Goal: Information Seeking & Learning: Learn about a topic

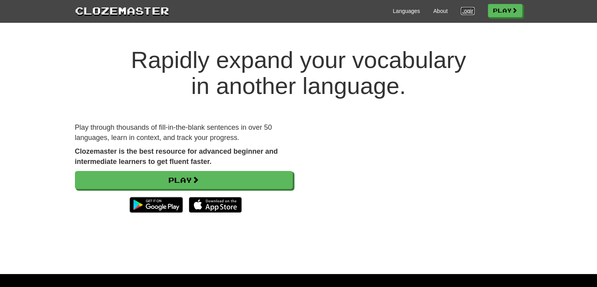
click at [461, 7] on link "Login" at bounding box center [467, 11] width 13 height 8
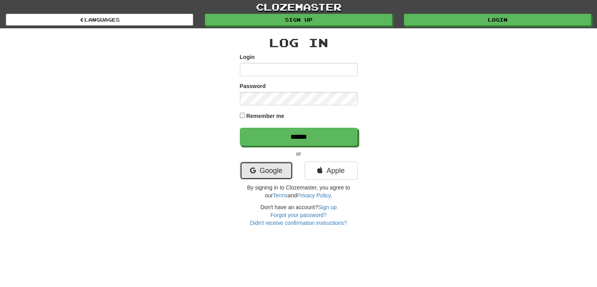
click at [274, 167] on link "Google" at bounding box center [266, 170] width 53 height 18
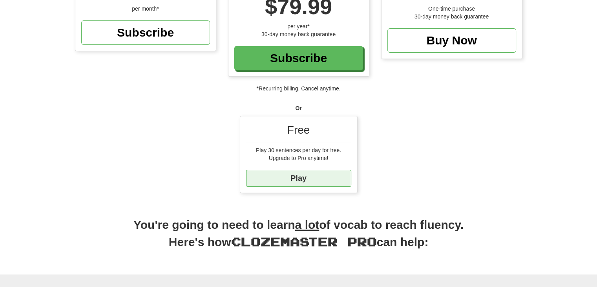
scroll to position [118, 0]
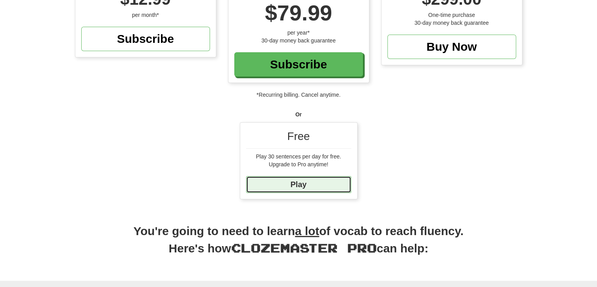
click at [319, 180] on link "Play" at bounding box center [298, 184] width 105 height 17
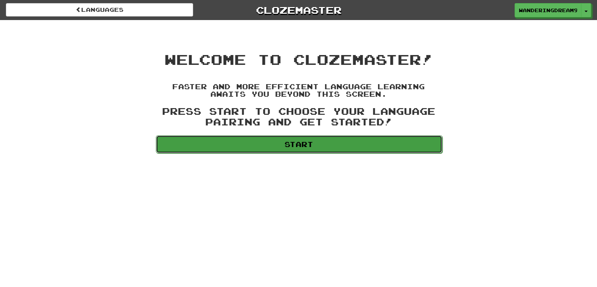
click at [362, 139] on link "Start" at bounding box center [299, 144] width 287 height 18
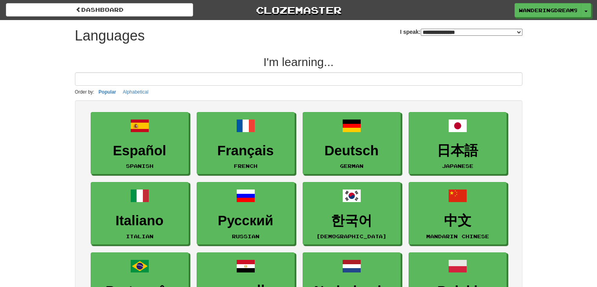
select select "*******"
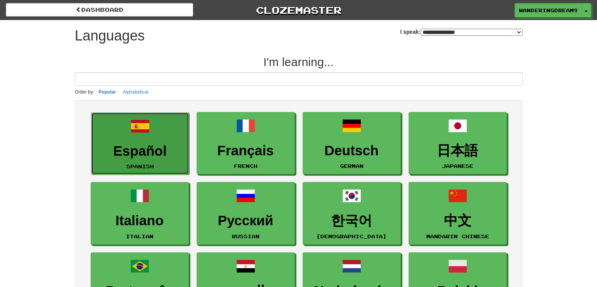
click at [141, 161] on link "Español Spanish" at bounding box center [140, 143] width 98 height 62
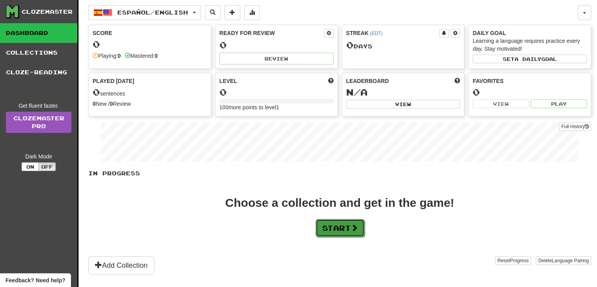
click at [319, 219] on button "Start" at bounding box center [340, 228] width 49 height 18
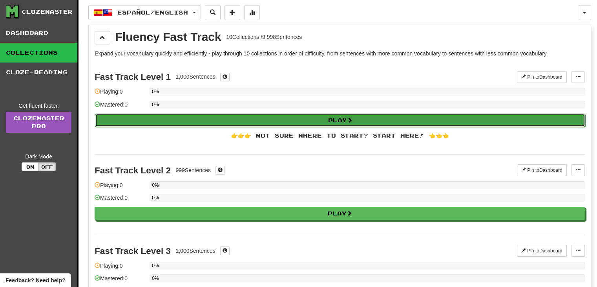
click at [234, 119] on button "Play" at bounding box center [340, 119] width 490 height 13
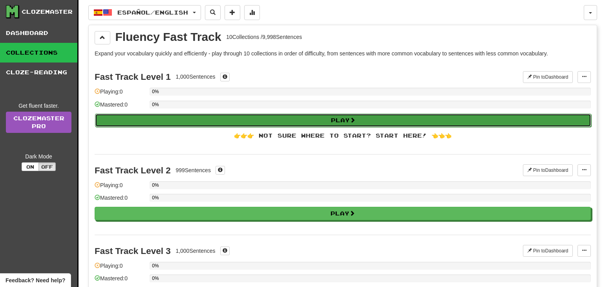
select select "**"
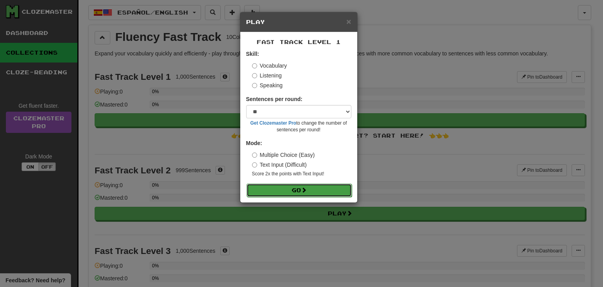
click at [292, 184] on button "Go" at bounding box center [298, 189] width 105 height 13
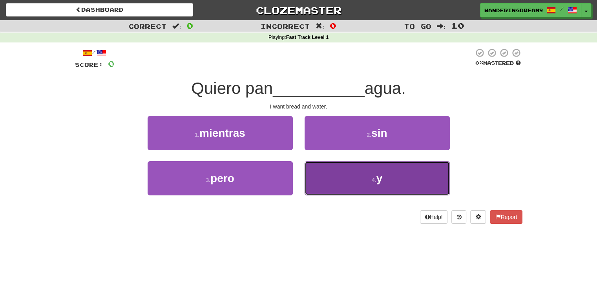
click at [334, 181] on button "4 . y" at bounding box center [377, 178] width 145 height 34
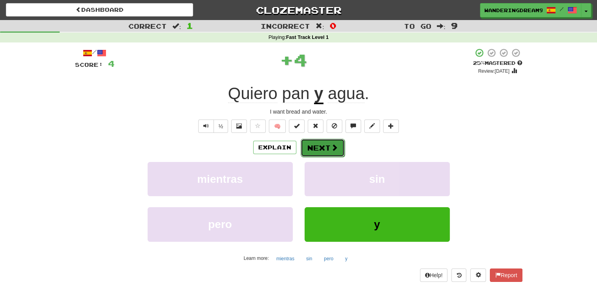
click at [319, 150] on button "Next" at bounding box center [323, 148] width 44 height 18
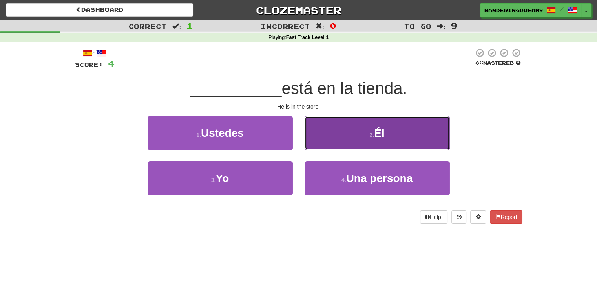
click at [402, 139] on button "2 . Él" at bounding box center [377, 133] width 145 height 34
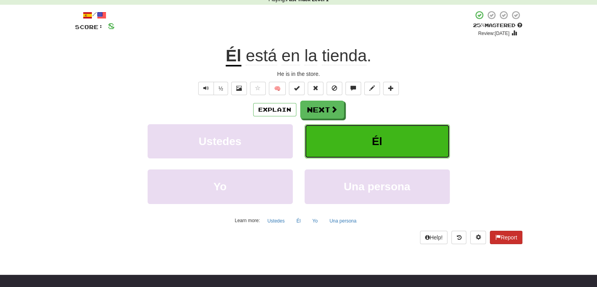
scroll to position [39, 0]
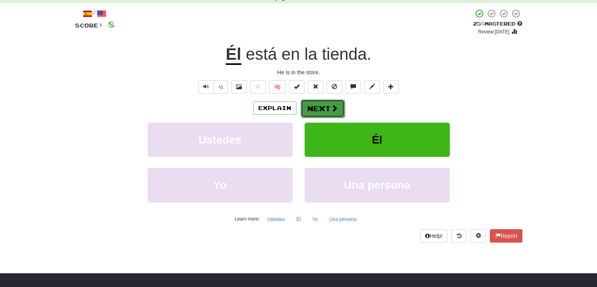
click at [327, 114] on button "Next" at bounding box center [323, 108] width 44 height 18
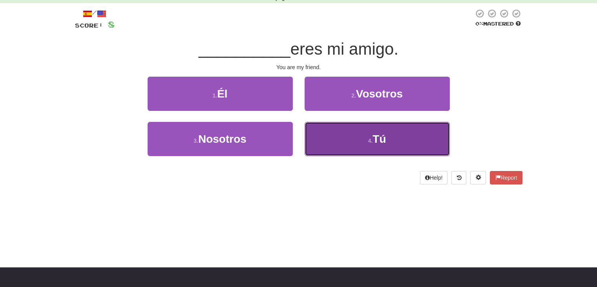
click at [376, 133] on span "Tú" at bounding box center [378, 139] width 13 height 12
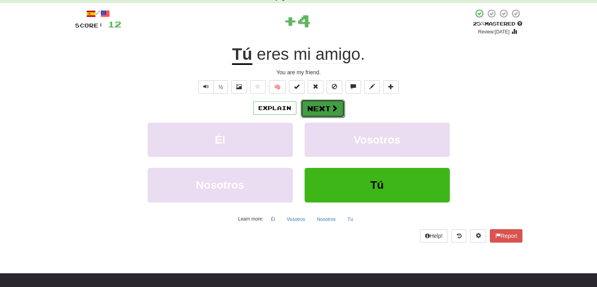
click at [316, 111] on button "Next" at bounding box center [323, 108] width 44 height 18
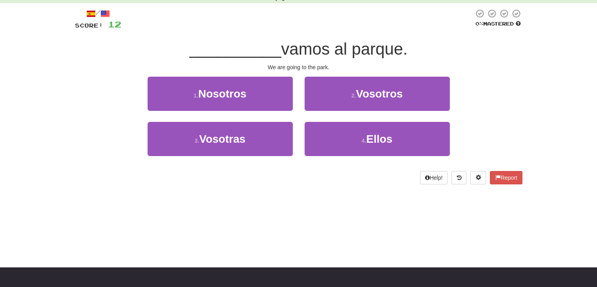
click at [327, 214] on div "Dashboard Clozemaster WanderingDream9437 / Toggle Dropdown Dashboard Leaderboar…" at bounding box center [298, 104] width 597 height 287
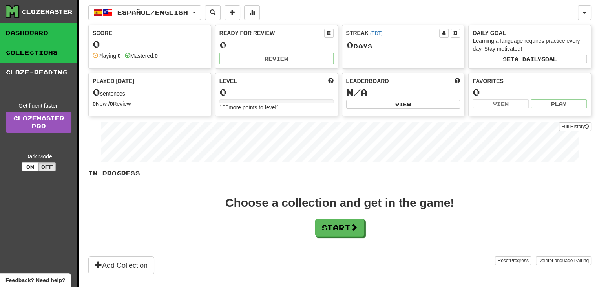
click at [55, 59] on link "Collections" at bounding box center [38, 53] width 77 height 20
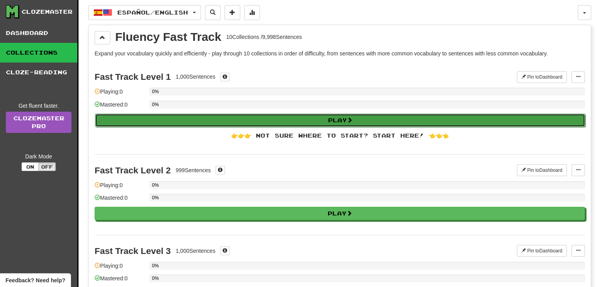
click at [195, 120] on button "Play" at bounding box center [340, 119] width 490 height 13
select select "**"
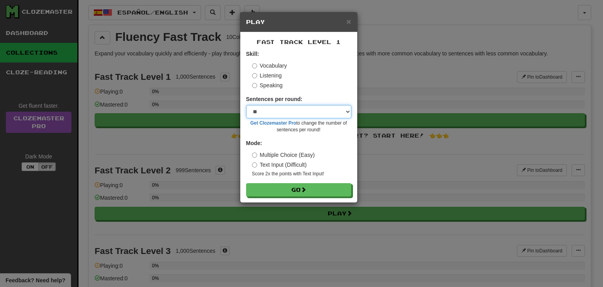
click at [277, 114] on select "* ** ** ** ** ** *** ********" at bounding box center [298, 111] width 105 height 13
drag, startPoint x: 275, startPoint y: 112, endPoint x: 273, endPoint y: 121, distance: 9.6
click at [275, 112] on select "* ** ** ** ** ** *** ********" at bounding box center [298, 111] width 105 height 13
click at [272, 163] on label "Text Input (Difficult)" at bounding box center [279, 165] width 55 height 8
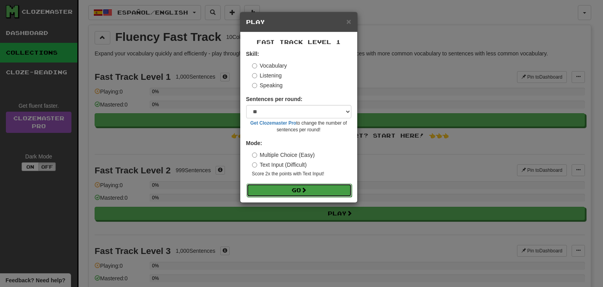
click at [287, 194] on button "Go" at bounding box center [298, 189] width 105 height 13
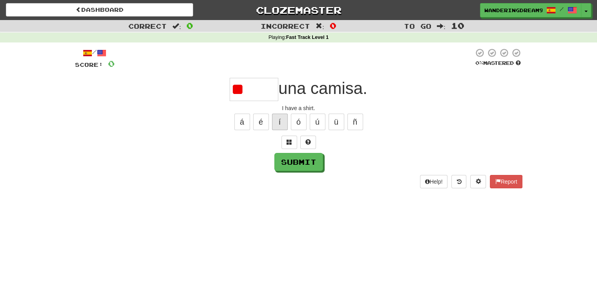
type input "*"
type input "*****"
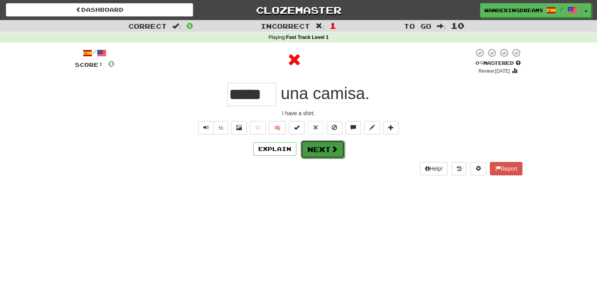
click at [317, 147] on button "Next" at bounding box center [323, 149] width 44 height 18
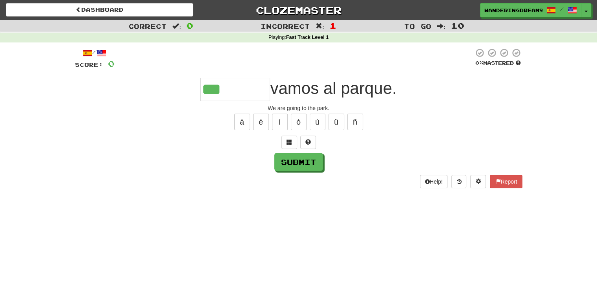
type input "********"
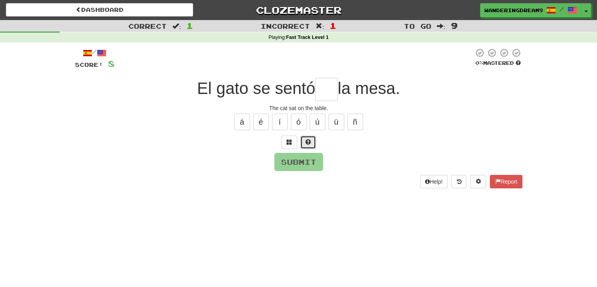
click at [308, 137] on button at bounding box center [308, 141] width 16 height 13
type input "**"
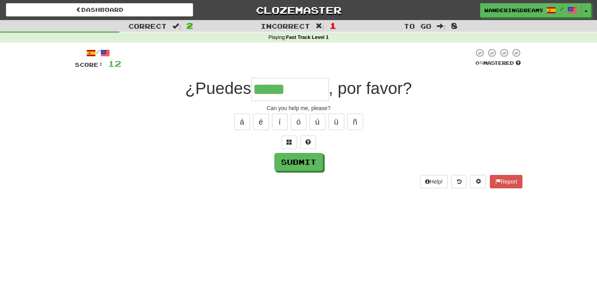
type input "********"
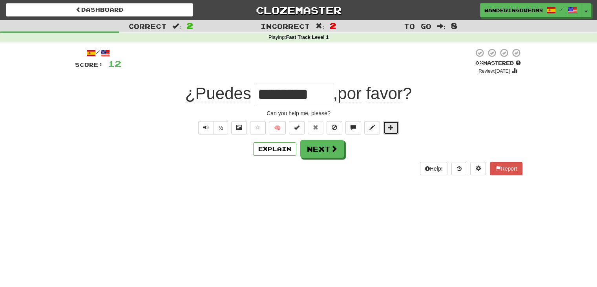
click at [389, 124] on span at bounding box center [390, 126] width 5 height 5
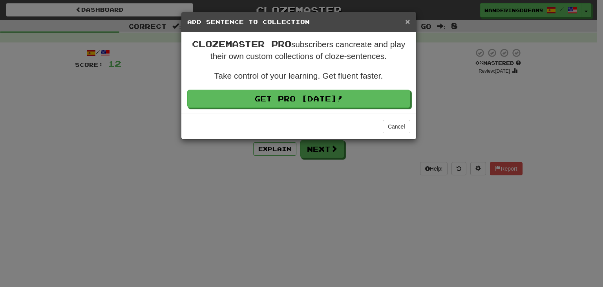
click at [408, 23] on span "×" at bounding box center [407, 21] width 5 height 9
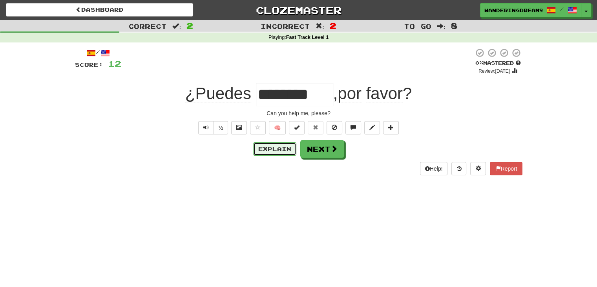
click at [272, 148] on button "Explain" at bounding box center [274, 148] width 43 height 13
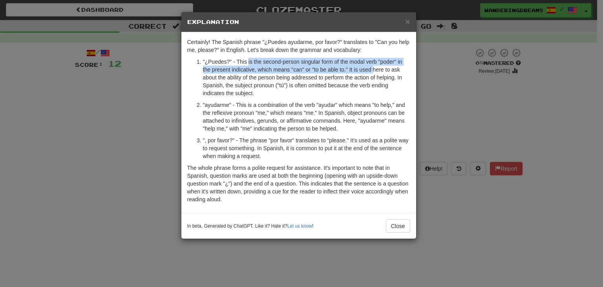
drag, startPoint x: 248, startPoint y: 60, endPoint x: 372, endPoint y: 68, distance: 124.2
click at [372, 68] on p ""¿Puedes?" - This is the second-person singular form of the modal verb "poder" …" at bounding box center [306, 77] width 207 height 39
click at [372, 66] on p ""¿Puedes?" - This is the second-person singular form of the modal verb "poder" …" at bounding box center [306, 77] width 207 height 39
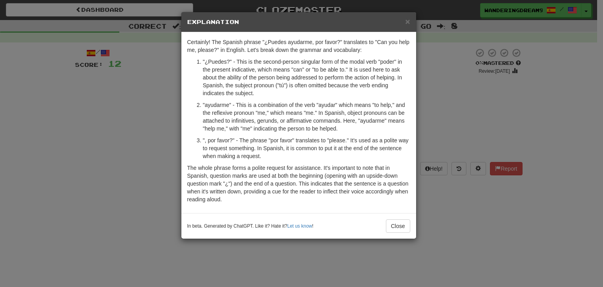
click at [303, 105] on p ""ayudarme" - This is a combination of the verb "ayudar" which means "to help," …" at bounding box center [306, 116] width 207 height 31
click at [303, 106] on p ""ayudarme" - This is a combination of the verb "ayudar" which means "to help," …" at bounding box center [306, 116] width 207 height 31
click at [302, 108] on p ""ayudarme" - This is a combination of the verb "ayudar" which means "to help," …" at bounding box center [306, 116] width 207 height 31
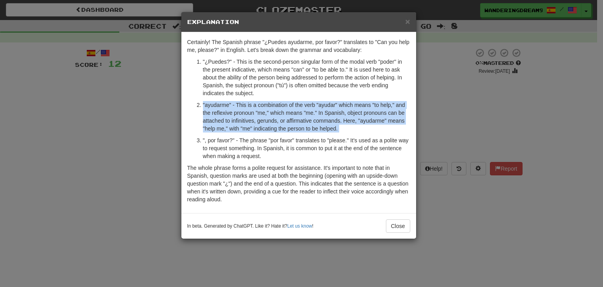
click at [302, 108] on p ""ayudarme" - This is a combination of the verb "ayudar" which means "to help," …" at bounding box center [306, 116] width 207 height 31
click at [301, 106] on p ""ayudarme" - This is a combination of the verb "ayudar" which means "to help," …" at bounding box center [306, 116] width 207 height 31
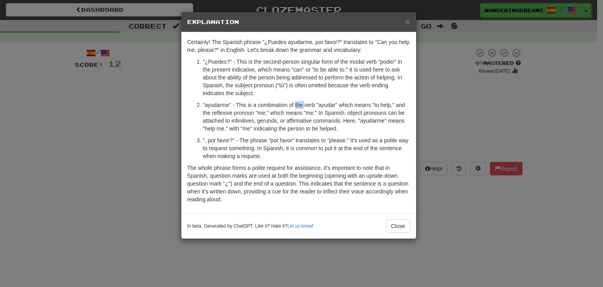
click at [301, 106] on p ""ayudarme" - This is a combination of the verb "ayudar" which means "to help," …" at bounding box center [306, 116] width 207 height 31
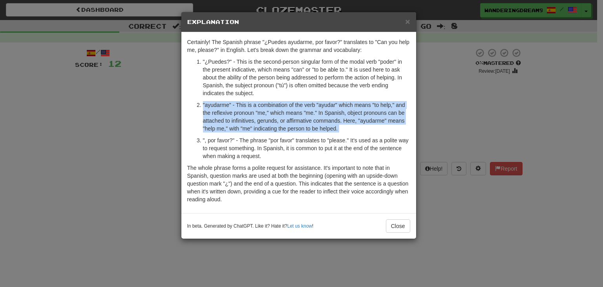
click at [301, 106] on p ""ayudarme" - This is a combination of the verb "ayudar" which means "to help," …" at bounding box center [306, 116] width 207 height 31
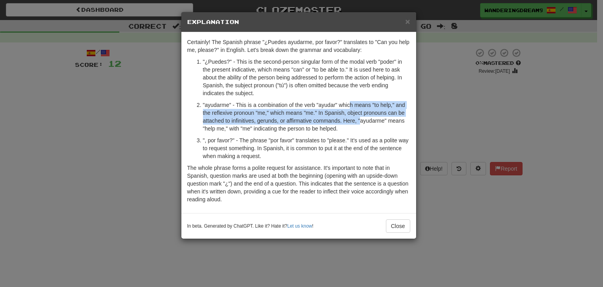
drag, startPoint x: 350, startPoint y: 105, endPoint x: 360, endPoint y: 120, distance: 17.9
click at [360, 120] on p ""ayudarme" - This is a combination of the verb "ayudar" which means "to help," …" at bounding box center [306, 116] width 207 height 31
click at [359, 120] on p ""ayudarme" - This is a combination of the verb "ayudar" which means "to help," …" at bounding box center [306, 116] width 207 height 31
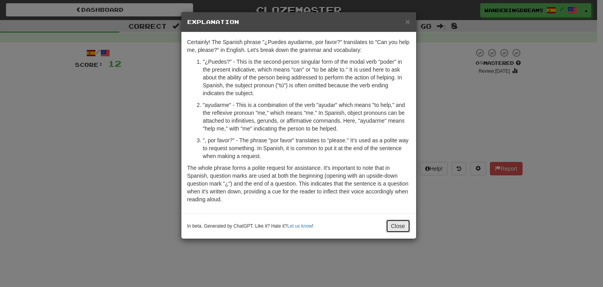
click at [399, 220] on button "Close" at bounding box center [398, 225] width 24 height 13
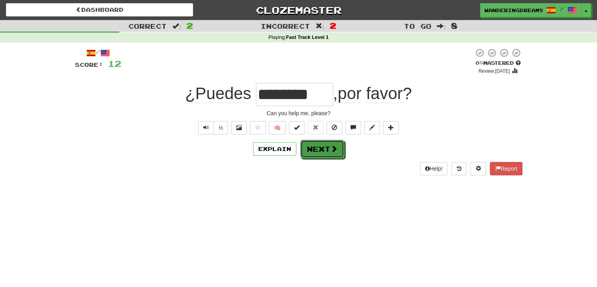
click at [334, 150] on span at bounding box center [333, 148] width 7 height 7
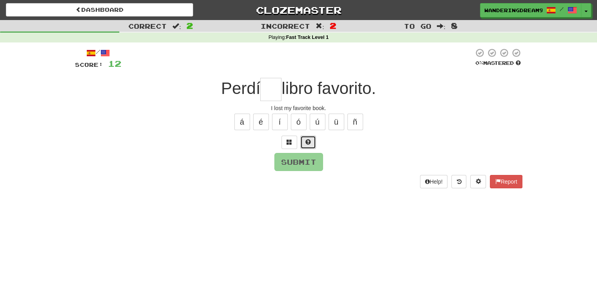
click at [312, 139] on button at bounding box center [308, 141] width 16 height 13
click at [312, 157] on button "Submit" at bounding box center [299, 162] width 49 height 18
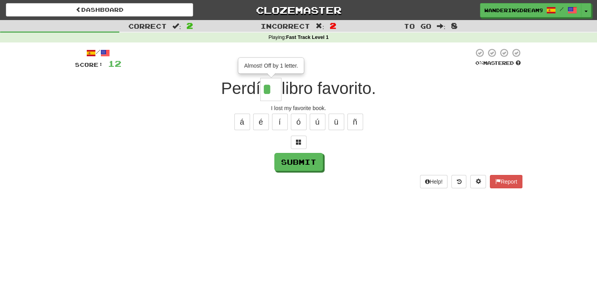
click at [274, 82] on input "*" at bounding box center [270, 89] width 21 height 23
click at [339, 123] on button "ü" at bounding box center [336, 121] width 16 height 16
type input "**"
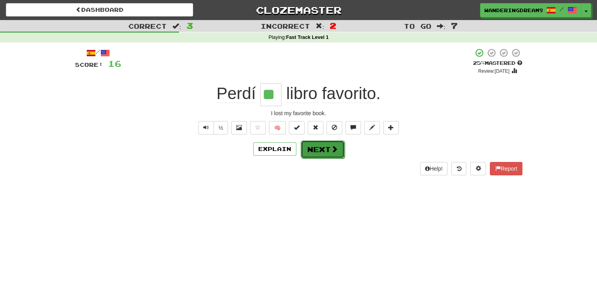
click at [323, 151] on button "Next" at bounding box center [323, 149] width 44 height 18
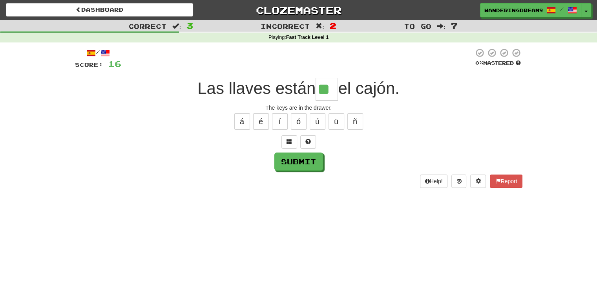
type input "**"
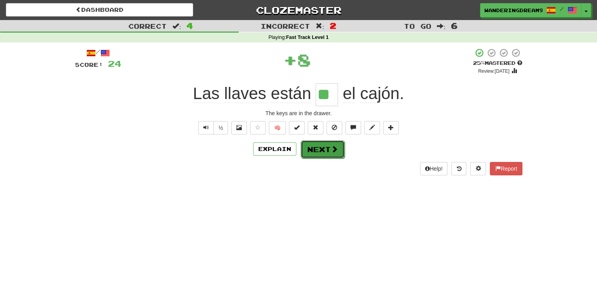
click at [321, 151] on button "Next" at bounding box center [323, 149] width 44 height 18
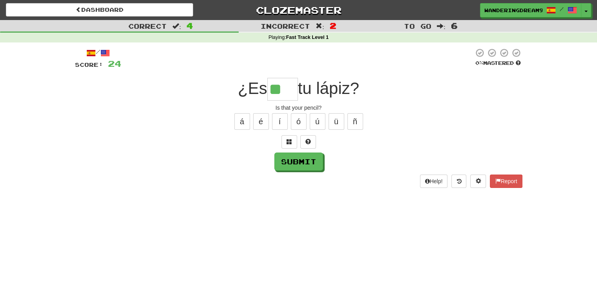
type input "*"
click at [307, 139] on span at bounding box center [307, 141] width 5 height 5
type input "*"
click at [240, 126] on button "á" at bounding box center [242, 121] width 16 height 16
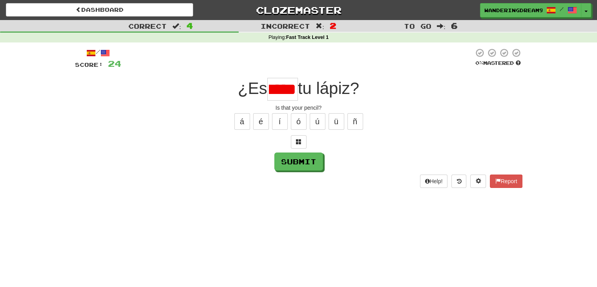
type input "***"
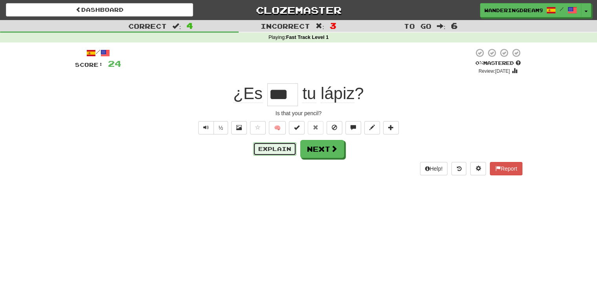
click at [275, 149] on button "Explain" at bounding box center [274, 148] width 43 height 13
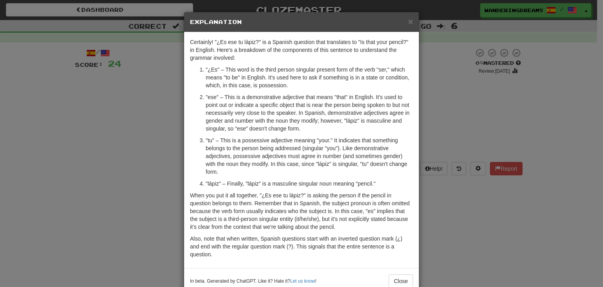
click at [341, 111] on p ""ese" – This is a demonstrative adjective that means "that" in English. It's us…" at bounding box center [309, 112] width 207 height 39
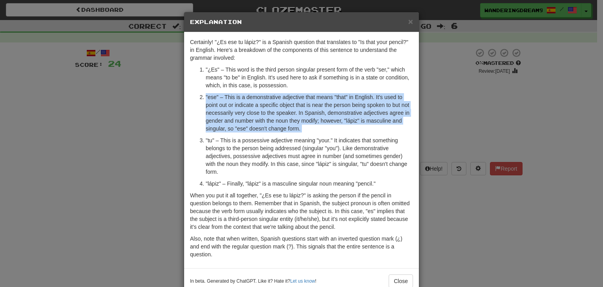
click at [341, 111] on p ""ese" – This is a demonstrative adjective that means "that" in English. It's us…" at bounding box center [309, 112] width 207 height 39
click at [483, 127] on div "× Explanation Certainly! "¿Es ese tu lápiz?" is a Spanish question that transla…" at bounding box center [301, 143] width 603 height 287
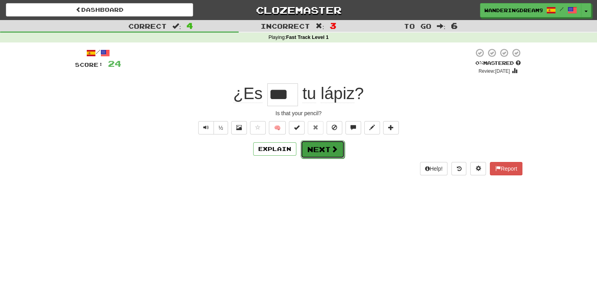
click at [323, 147] on button "Next" at bounding box center [323, 149] width 44 height 18
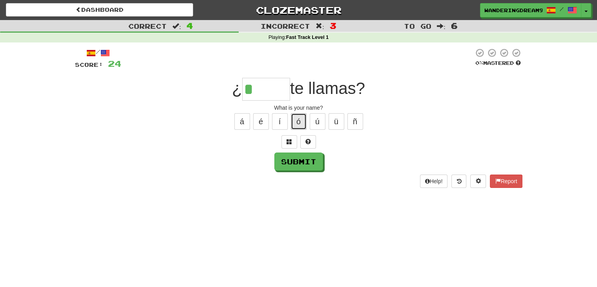
click at [295, 124] on button "ó" at bounding box center [299, 121] width 16 height 16
type input "****"
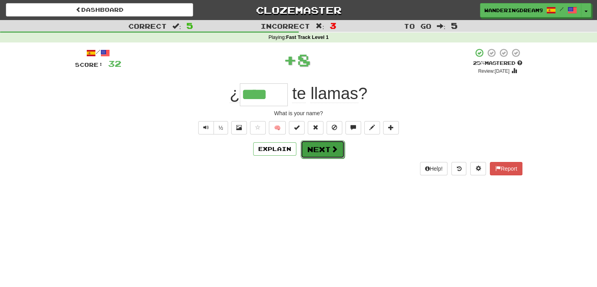
click at [314, 146] on button "Next" at bounding box center [323, 149] width 44 height 18
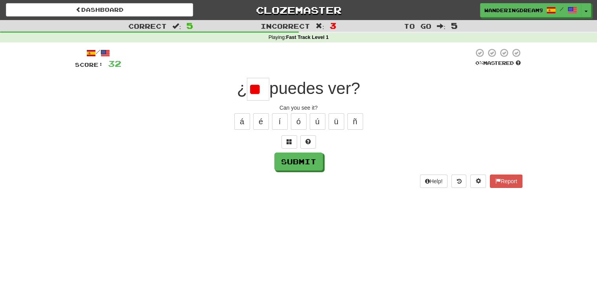
type input "*"
click at [321, 124] on button "ú" at bounding box center [318, 121] width 16 height 16
type input "*"
click at [243, 118] on button "á" at bounding box center [242, 121] width 16 height 16
click at [309, 144] on span at bounding box center [307, 141] width 5 height 5
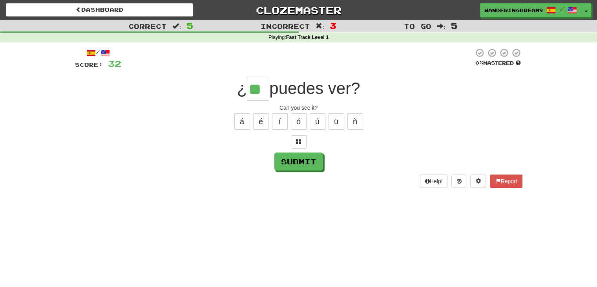
type input "**"
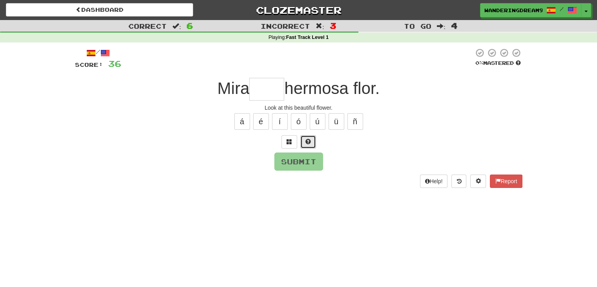
click at [307, 142] on span at bounding box center [307, 141] width 5 height 5
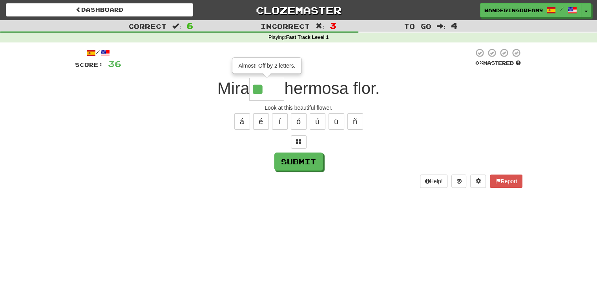
type input "*"
type input "****"
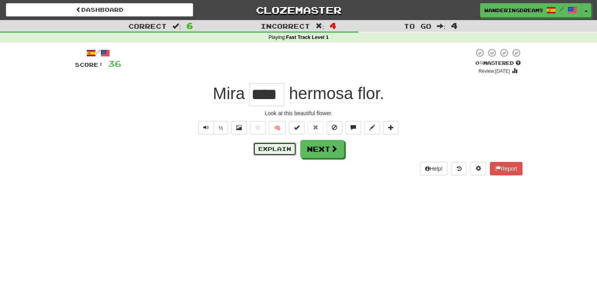
click at [286, 144] on button "Explain" at bounding box center [274, 148] width 43 height 13
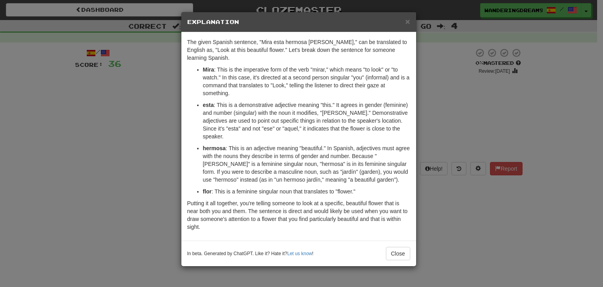
click at [57, 153] on div "× Explanation The given Spanish sentence, "Mira esta hermosa flor," can be tran…" at bounding box center [301, 143] width 603 height 287
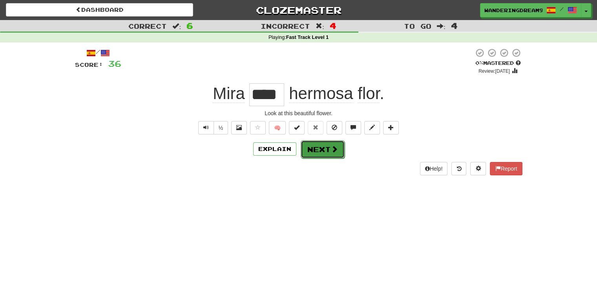
click at [332, 151] on span at bounding box center [334, 148] width 7 height 7
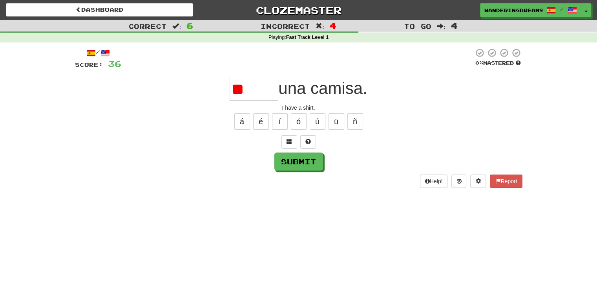
type input "*"
type input "*****"
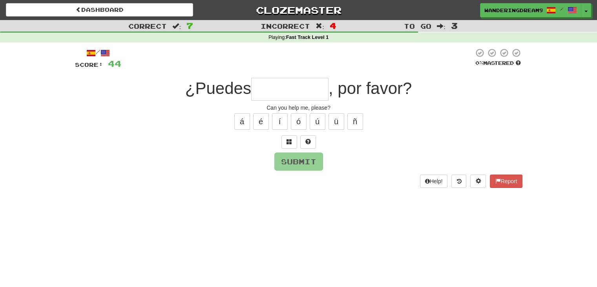
click at [283, 82] on input "text" at bounding box center [289, 89] width 77 height 23
type input "********"
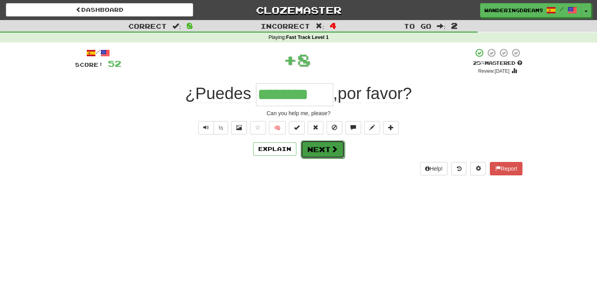
click at [331, 149] on span at bounding box center [334, 148] width 7 height 7
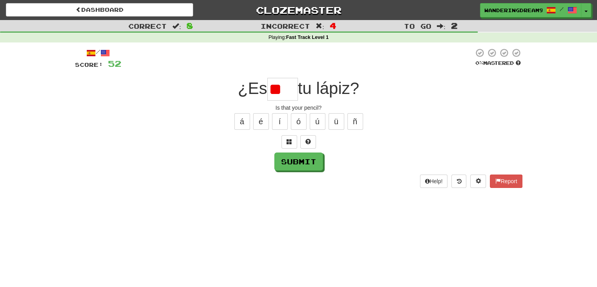
type input "*"
type input "***"
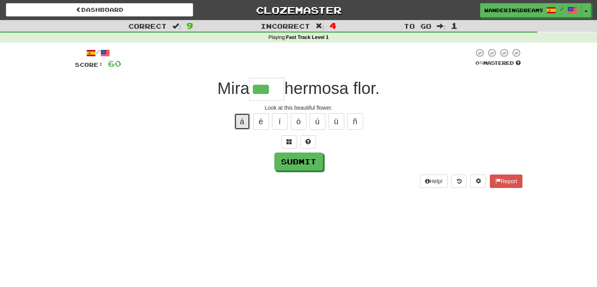
click at [243, 124] on button "á" at bounding box center [242, 121] width 16 height 16
click at [238, 120] on button "á" at bounding box center [242, 121] width 16 height 16
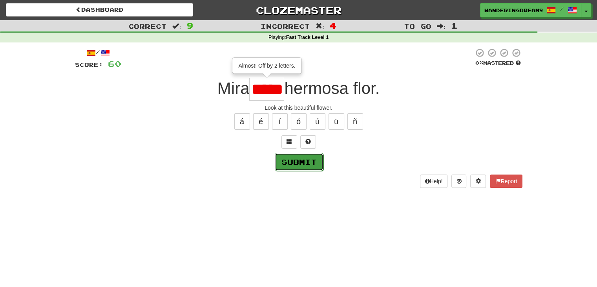
click at [300, 168] on button "Submit" at bounding box center [299, 162] width 49 height 18
type input "****"
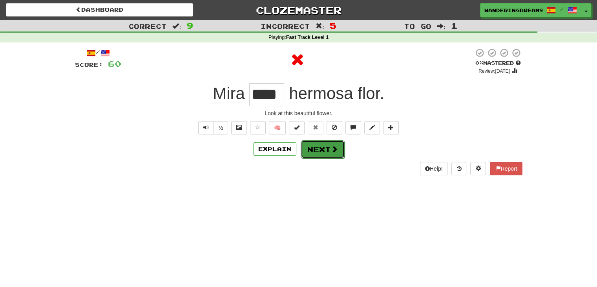
click at [317, 148] on button "Next" at bounding box center [323, 149] width 44 height 18
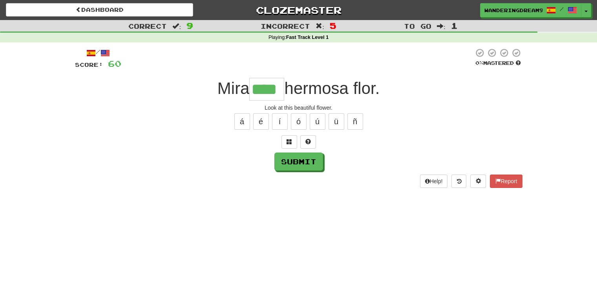
type input "****"
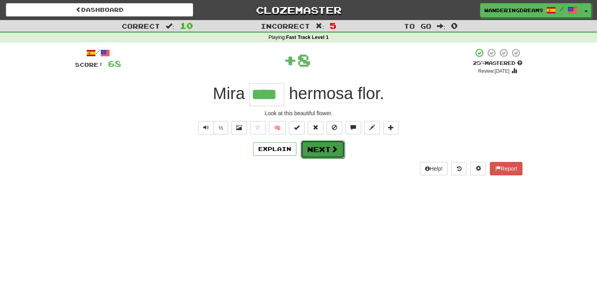
click at [321, 154] on button "Next" at bounding box center [323, 149] width 44 height 18
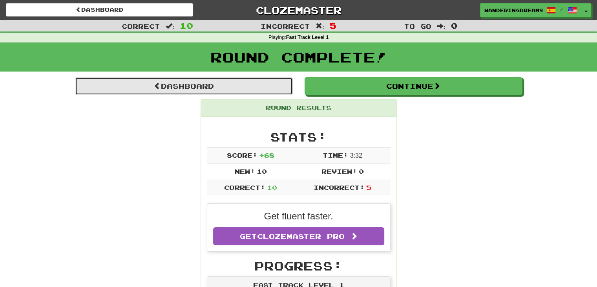
click at [203, 86] on link "Dashboard" at bounding box center [184, 86] width 218 height 18
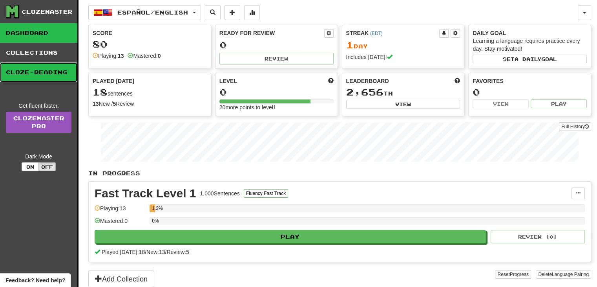
click at [55, 66] on link "Cloze-Reading" at bounding box center [38, 72] width 77 height 20
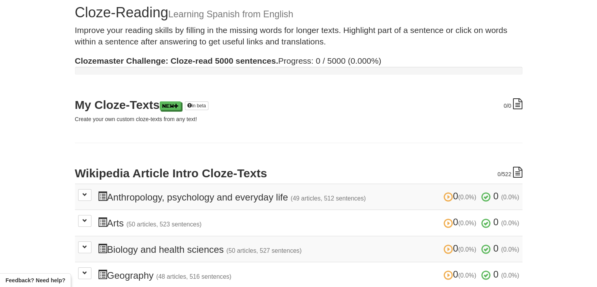
scroll to position [34, 0]
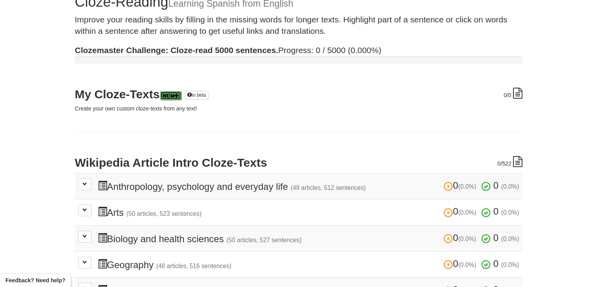
click at [171, 95] on link "New" at bounding box center [170, 95] width 21 height 9
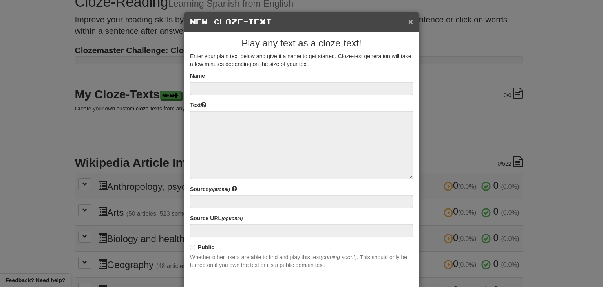
click at [409, 22] on button "×" at bounding box center [410, 21] width 5 height 8
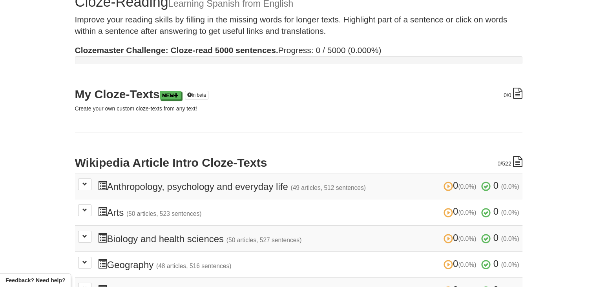
click at [149, 194] on td "0 (0.0%) 0 (0.0%) Anthropology, psychology and everyday life (49 articles, 512 …" at bounding box center [298, 186] width 447 height 26
click at [83, 179] on button at bounding box center [84, 184] width 13 height 12
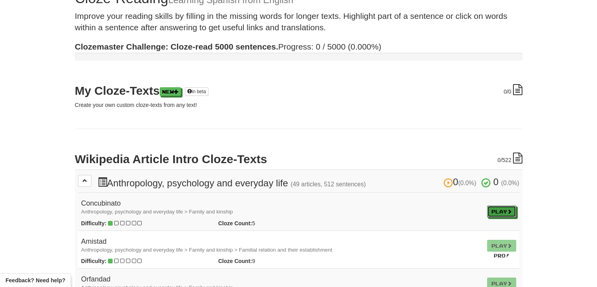
scroll to position [0, 0]
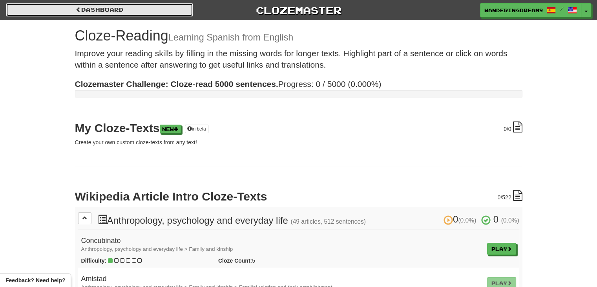
click at [100, 9] on link "Dashboard" at bounding box center [99, 9] width 187 height 13
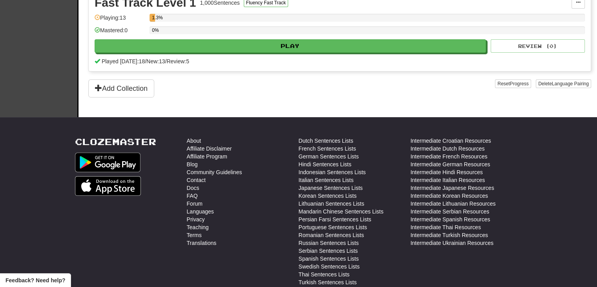
scroll to position [196, 0]
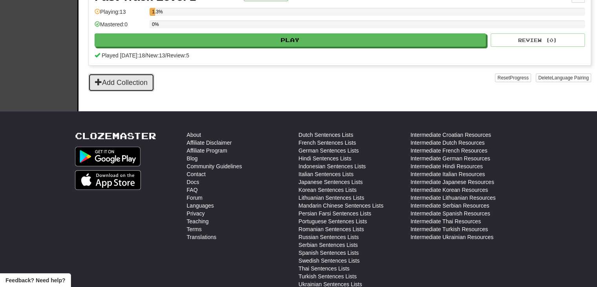
click at [126, 88] on button "Add Collection" at bounding box center [121, 82] width 66 height 18
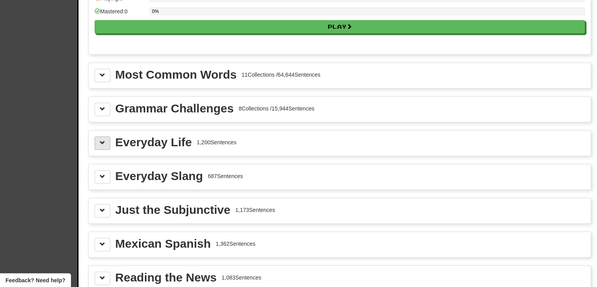
scroll to position [824, 0]
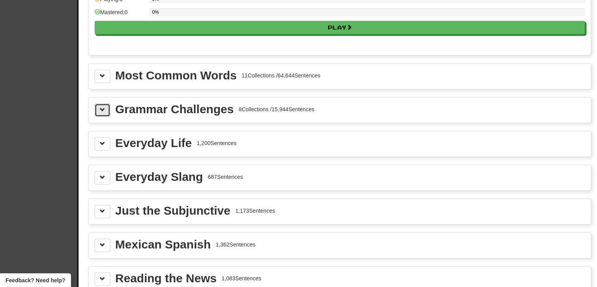
click at [99, 103] on button at bounding box center [103, 109] width 16 height 13
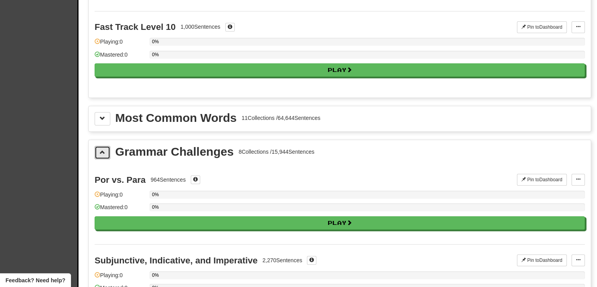
scroll to position [746, 0]
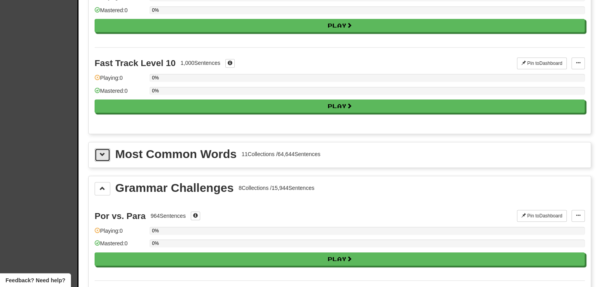
click at [107, 149] on button at bounding box center [103, 154] width 16 height 13
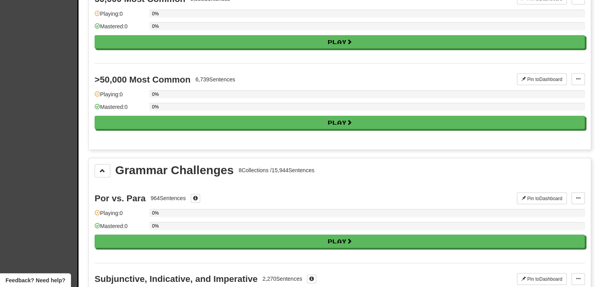
scroll to position [1648, 0]
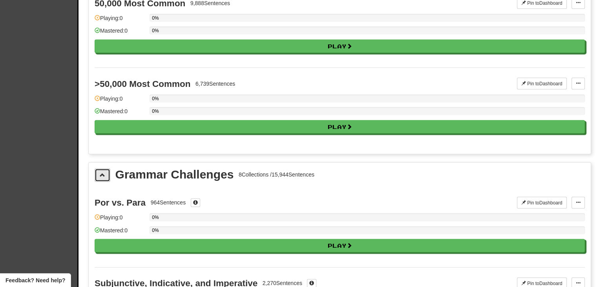
click at [107, 168] on button at bounding box center [103, 174] width 16 height 13
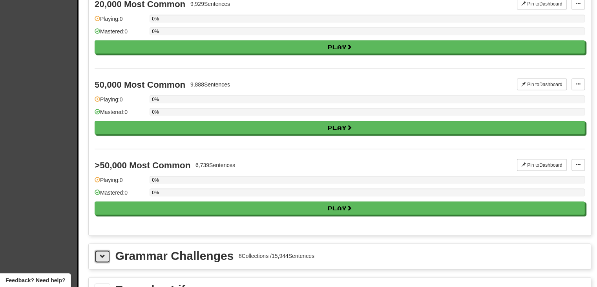
scroll to position [1452, 0]
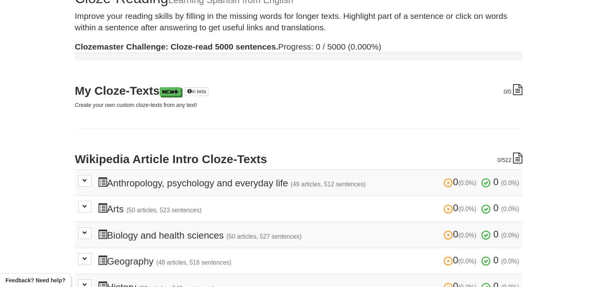
scroll to position [39, 0]
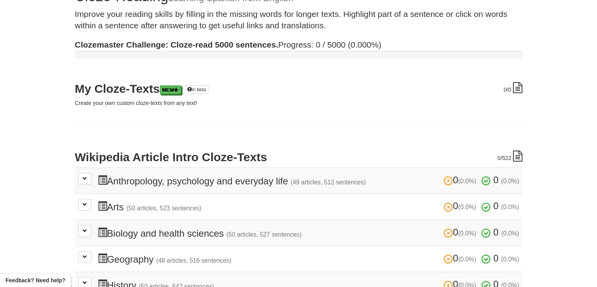
click at [235, 180] on h3 "0 (0.0%) 0 (0.0%) Anthropology, psychology and everyday life (49 articles, 512 …" at bounding box center [309, 180] width 422 height 11
click at [86, 182] on button at bounding box center [84, 179] width 13 height 12
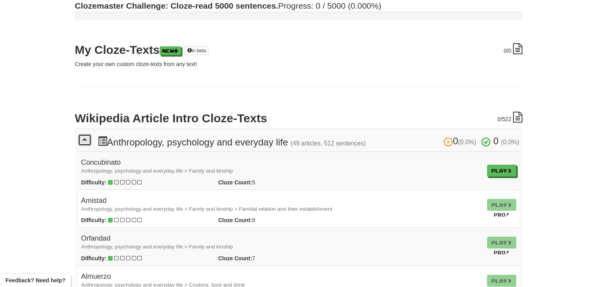
scroll to position [118, 0]
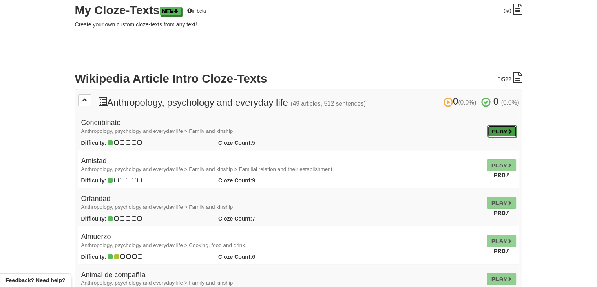
click at [487, 134] on link "Play" at bounding box center [501, 131] width 29 height 12
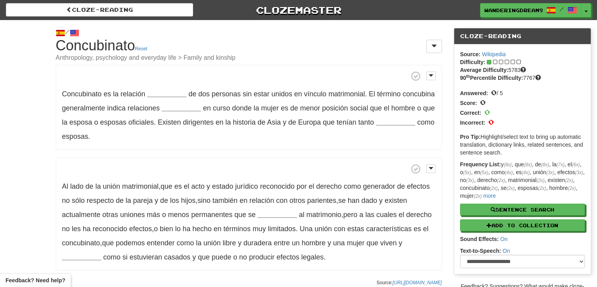
click at [182, 137] on p "Concubinato es la relación __________ de dos personas sin estar unidos en víncu…" at bounding box center [249, 107] width 386 height 85
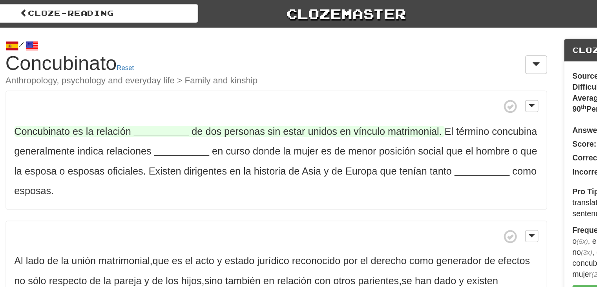
click at [161, 91] on strong "__________" at bounding box center [166, 94] width 39 height 8
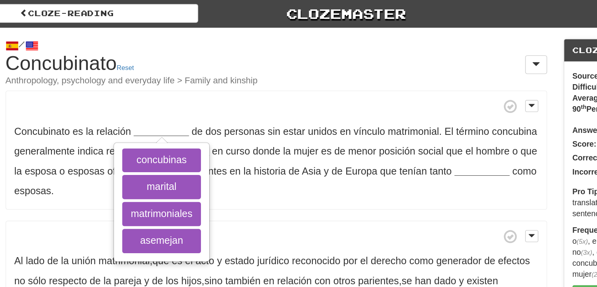
click at [172, 82] on p "Concubinato es la relación __________ concubinas marital matrimoniales asemejan…" at bounding box center [249, 107] width 386 height 85
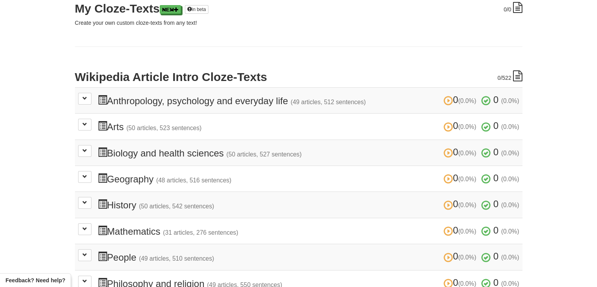
scroll to position [118, 0]
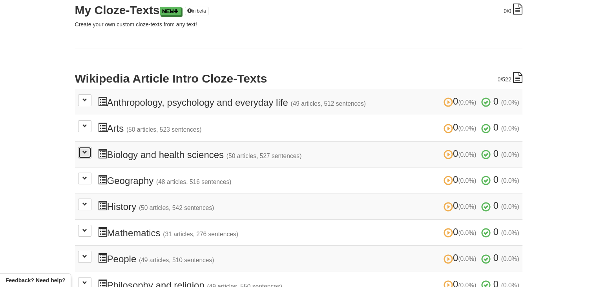
click at [90, 153] on button at bounding box center [84, 152] width 13 height 12
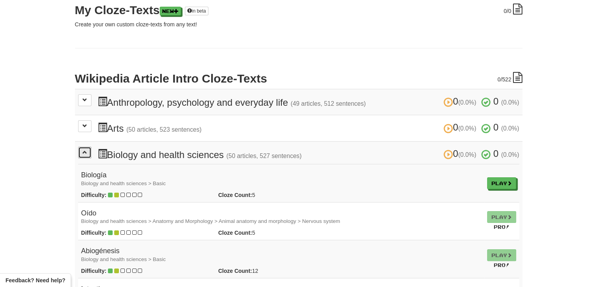
click at [88, 152] on button at bounding box center [84, 152] width 13 height 12
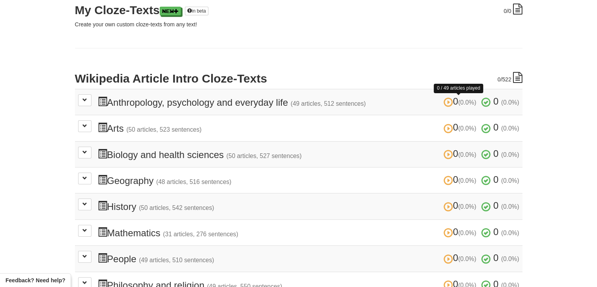
click at [443, 105] on span at bounding box center [447, 101] width 9 height 9
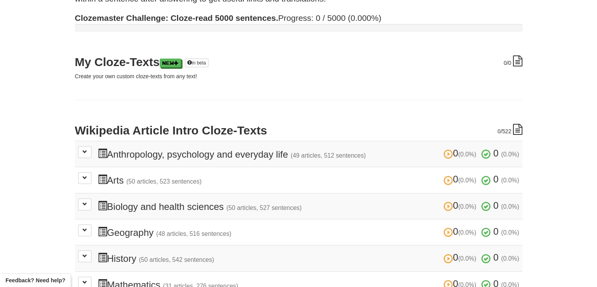
scroll to position [0, 0]
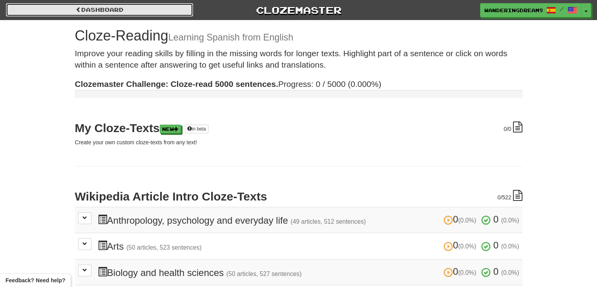
click at [69, 6] on link "Dashboard" at bounding box center [99, 9] width 187 height 13
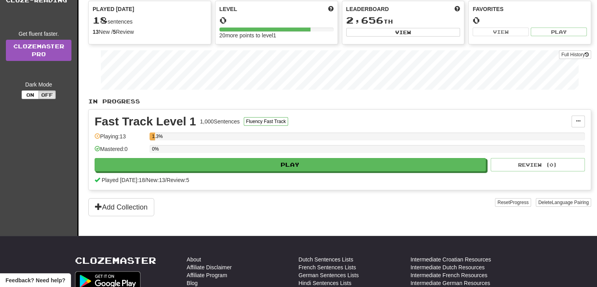
scroll to position [118, 0]
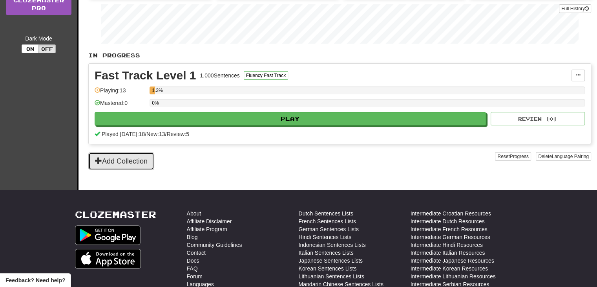
click at [119, 157] on button "Add Collection" at bounding box center [121, 161] width 66 height 18
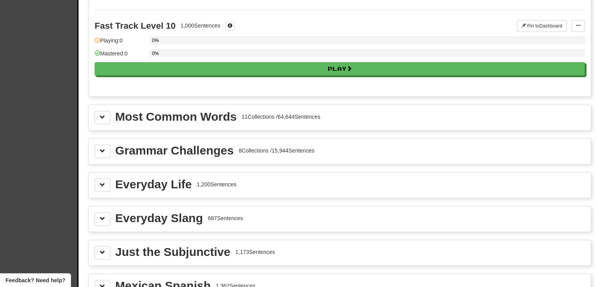
scroll to position [785, 0]
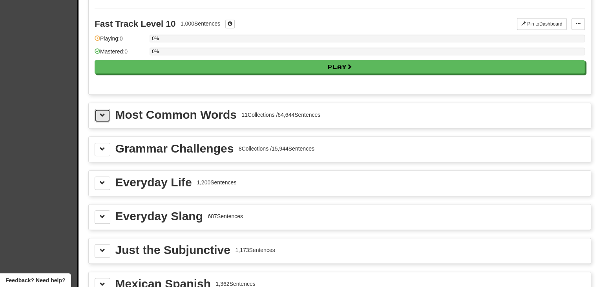
click at [102, 115] on button at bounding box center [103, 115] width 16 height 13
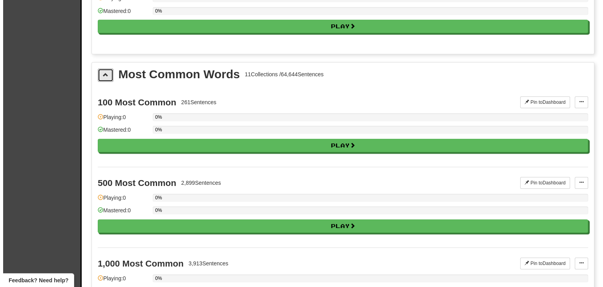
scroll to position [824, 0]
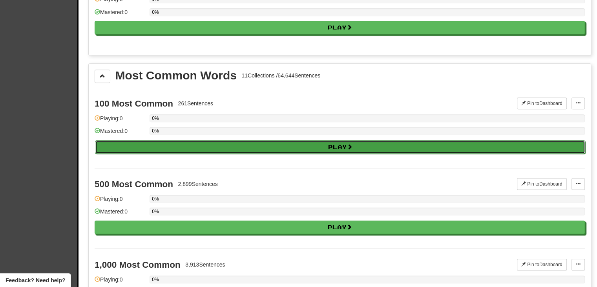
click at [231, 141] on button "Play" at bounding box center [340, 146] width 490 height 13
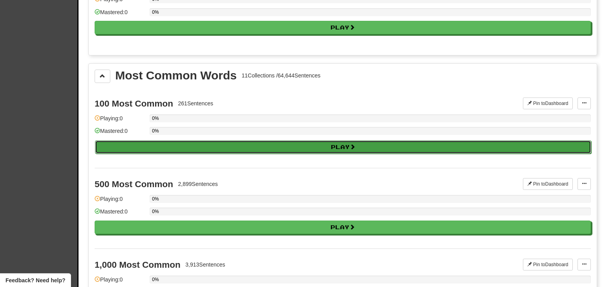
select select "**"
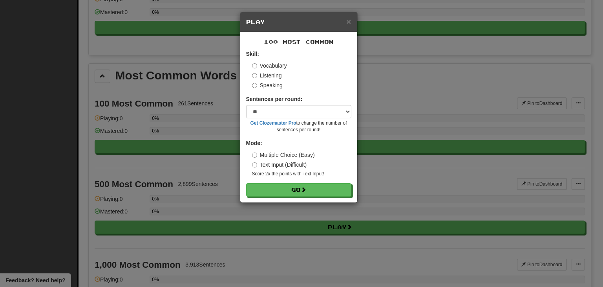
click at [267, 73] on label "Listening" at bounding box center [267, 75] width 30 height 8
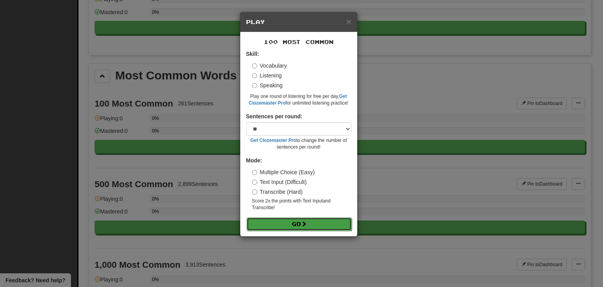
click at [291, 221] on button "Go" at bounding box center [298, 223] width 105 height 13
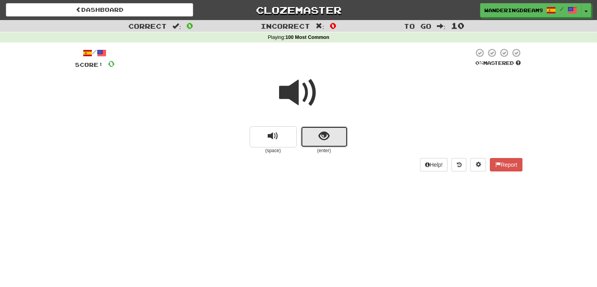
click at [311, 141] on button "show sentence" at bounding box center [324, 136] width 47 height 21
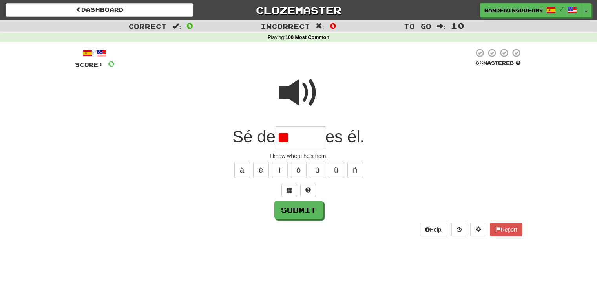
type input "*"
click at [301, 97] on span at bounding box center [298, 92] width 39 height 39
click at [298, 136] on input "text" at bounding box center [301, 137] width 50 height 23
click at [300, 169] on button "ó" at bounding box center [299, 169] width 16 height 16
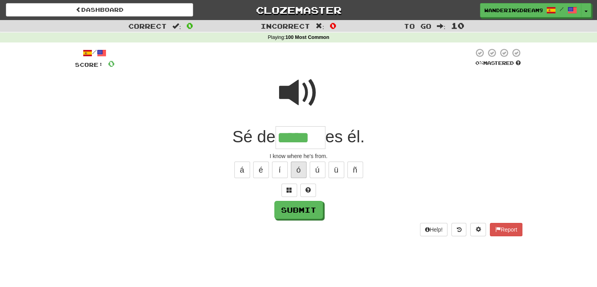
type input "*****"
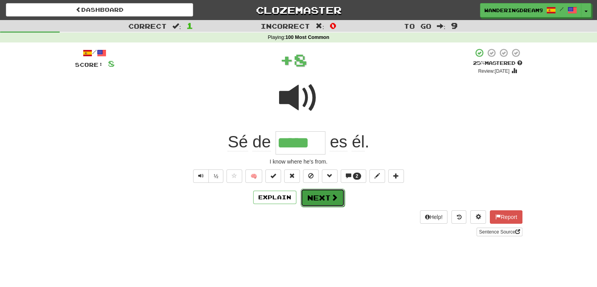
click at [321, 197] on button "Next" at bounding box center [323, 197] width 44 height 18
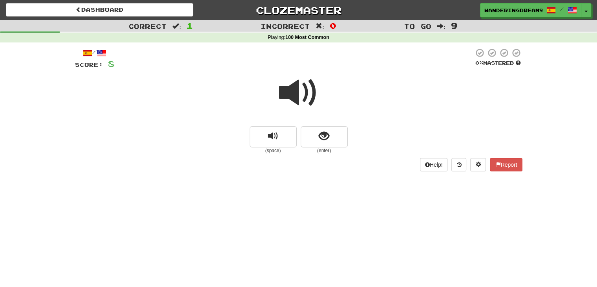
click at [303, 103] on span at bounding box center [298, 92] width 39 height 39
click at [330, 131] on button "show sentence" at bounding box center [324, 136] width 47 height 21
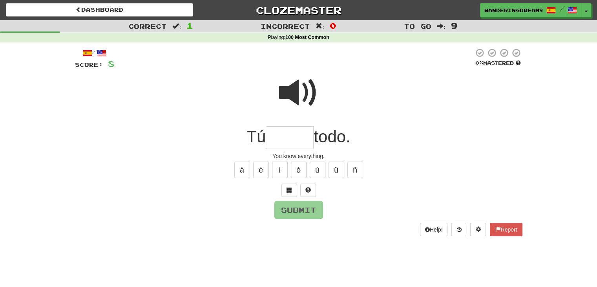
click at [304, 93] on span at bounding box center [298, 92] width 39 height 39
click at [292, 127] on input "text" at bounding box center [290, 137] width 48 height 23
type input "*****"
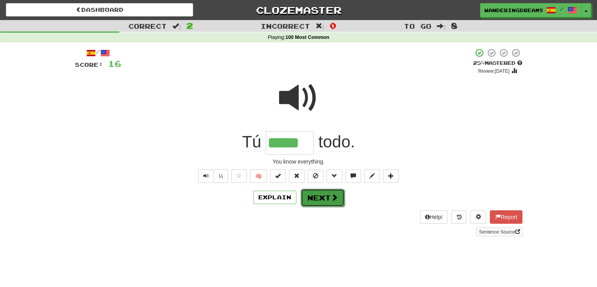
click at [315, 194] on button "Next" at bounding box center [323, 197] width 44 height 18
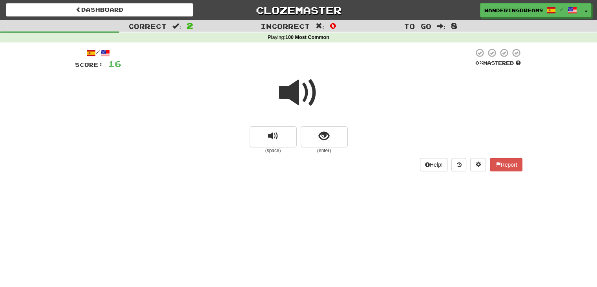
click at [297, 96] on span at bounding box center [298, 92] width 39 height 39
click at [322, 131] on span "show sentence" at bounding box center [324, 136] width 11 height 11
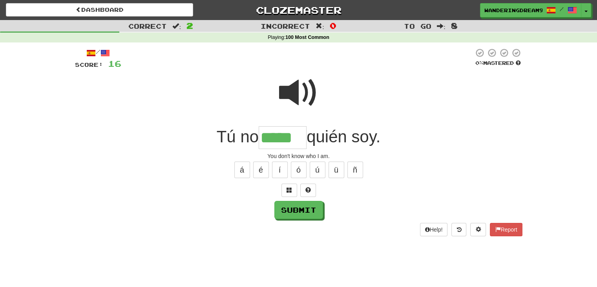
type input "*****"
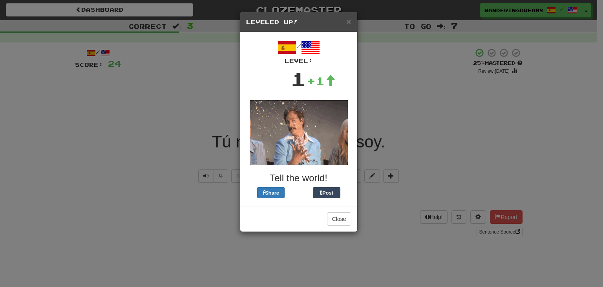
click at [353, 20] on div "× Leveled Up!" at bounding box center [298, 22] width 117 height 20
click at [350, 20] on span "×" at bounding box center [348, 21] width 5 height 9
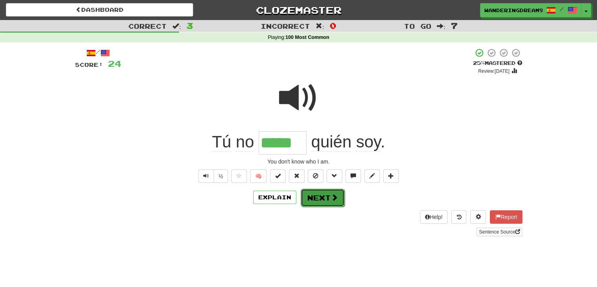
click at [331, 198] on span at bounding box center [334, 196] width 7 height 7
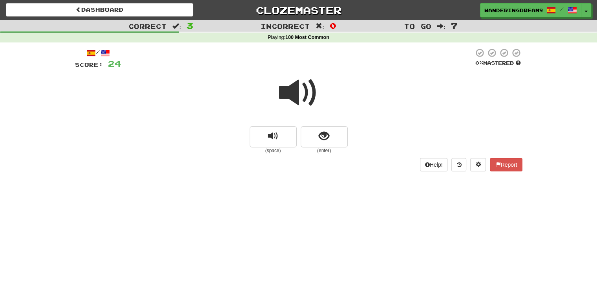
click at [319, 102] on div at bounding box center [298, 98] width 447 height 56
click at [301, 96] on span at bounding box center [298, 92] width 39 height 39
click at [323, 140] on span "show sentence" at bounding box center [324, 136] width 11 height 11
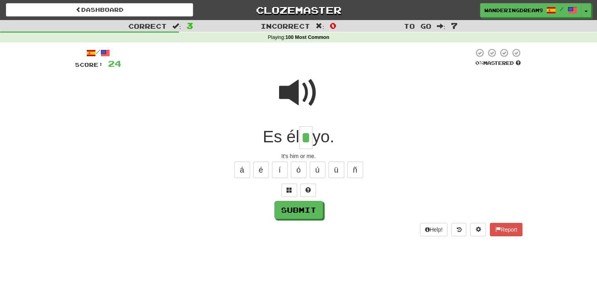
type input "*"
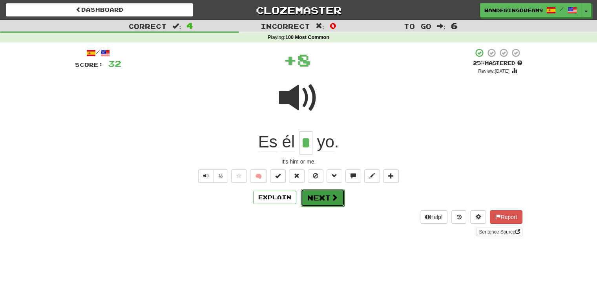
click at [334, 206] on button "Next" at bounding box center [323, 197] width 44 height 18
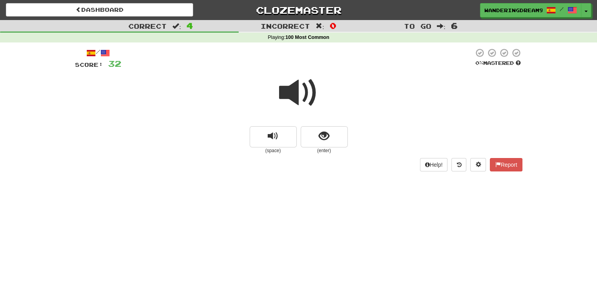
click at [292, 95] on span at bounding box center [298, 92] width 39 height 39
click at [315, 133] on button "show sentence" at bounding box center [324, 136] width 47 height 21
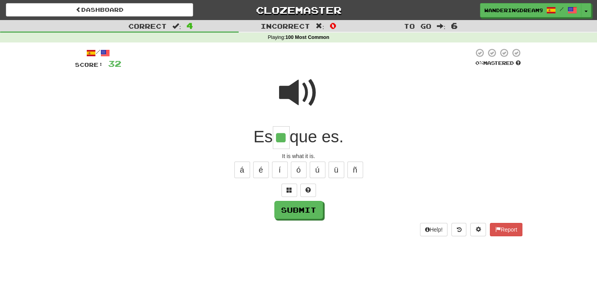
type input "**"
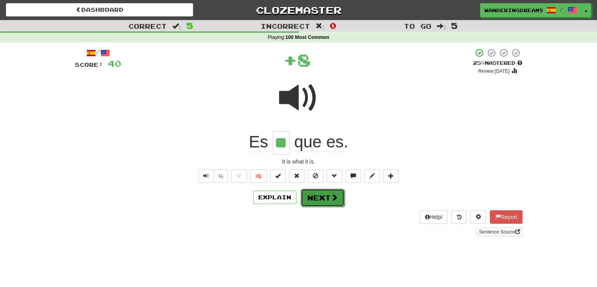
click at [308, 203] on button "Next" at bounding box center [323, 197] width 44 height 18
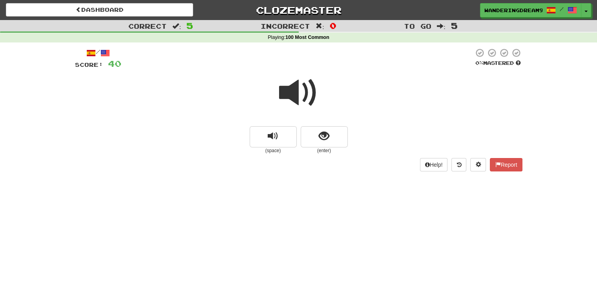
click at [303, 82] on span at bounding box center [298, 92] width 39 height 39
click at [328, 128] on button "show sentence" at bounding box center [324, 136] width 47 height 21
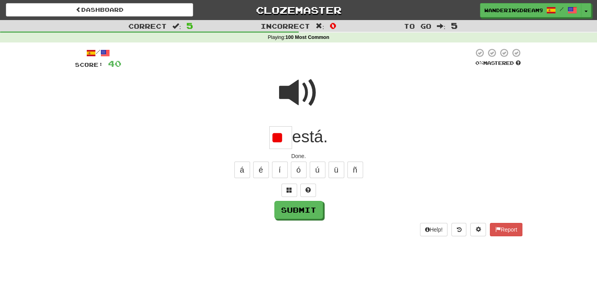
type input "*"
type input "**"
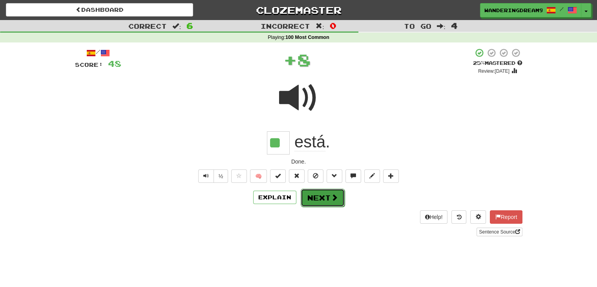
click at [314, 201] on button "Next" at bounding box center [323, 197] width 44 height 18
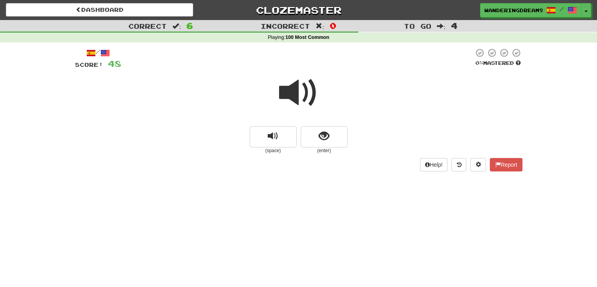
click at [300, 87] on span at bounding box center [298, 92] width 39 height 39
click at [301, 74] on span at bounding box center [298, 92] width 39 height 39
click at [316, 133] on button "show sentence" at bounding box center [324, 136] width 47 height 21
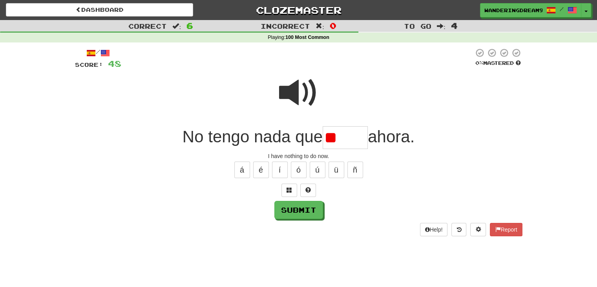
type input "*"
click at [305, 93] on span at bounding box center [298, 92] width 39 height 39
click at [305, 192] on span at bounding box center [307, 189] width 5 height 5
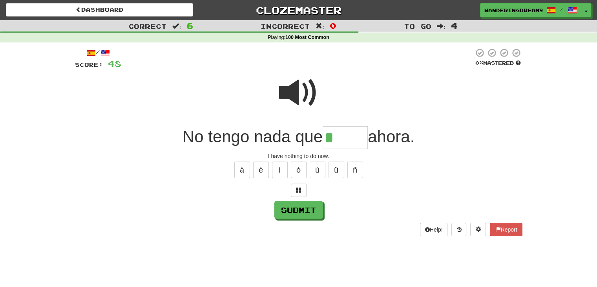
click at [341, 137] on input "*" at bounding box center [345, 137] width 45 height 23
click at [298, 79] on span at bounding box center [298, 92] width 39 height 39
click at [297, 85] on span at bounding box center [298, 92] width 39 height 39
click at [298, 93] on span at bounding box center [298, 92] width 39 height 39
click at [285, 88] on span at bounding box center [298, 92] width 39 height 39
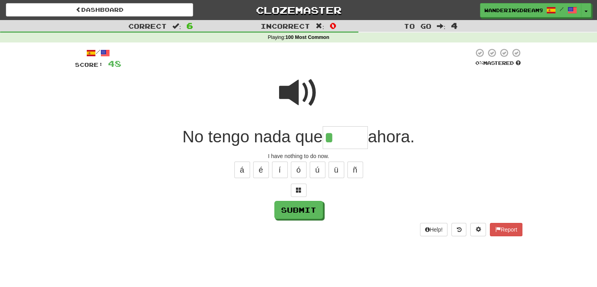
click at [350, 139] on input "*" at bounding box center [345, 137] width 45 height 23
click at [273, 109] on div at bounding box center [298, 98] width 447 height 56
click at [346, 144] on input "**" at bounding box center [345, 137] width 45 height 23
click at [299, 97] on span at bounding box center [298, 92] width 39 height 39
click at [353, 138] on input "***" at bounding box center [345, 137] width 45 height 23
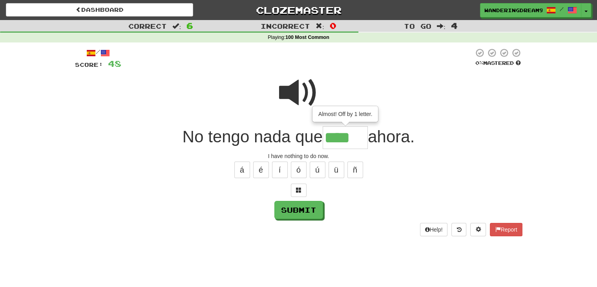
click at [309, 112] on span at bounding box center [298, 92] width 39 height 39
click at [309, 98] on span at bounding box center [298, 92] width 39 height 39
click at [361, 133] on input "****" at bounding box center [345, 137] width 45 height 23
type input "*****"
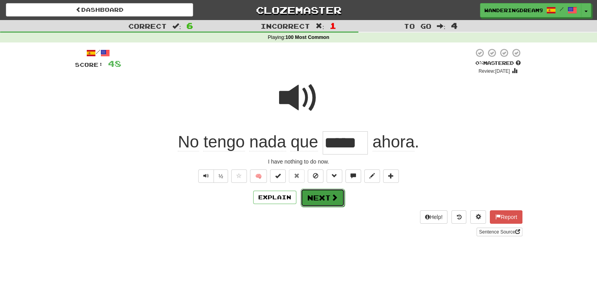
click at [330, 201] on button "Next" at bounding box center [323, 197] width 44 height 18
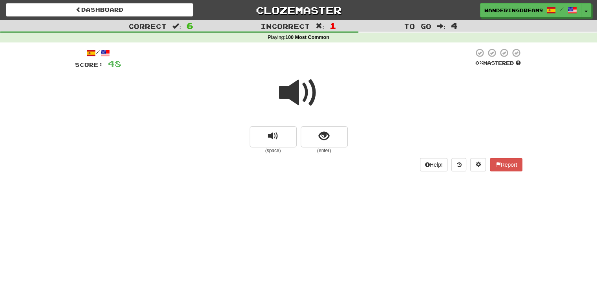
click at [287, 97] on span at bounding box center [298, 92] width 39 height 39
click at [332, 137] on button "show sentence" at bounding box center [324, 136] width 47 height 21
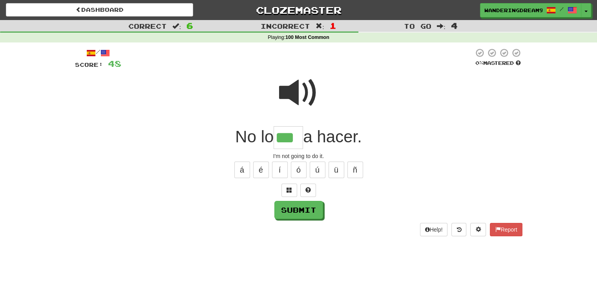
type input "***"
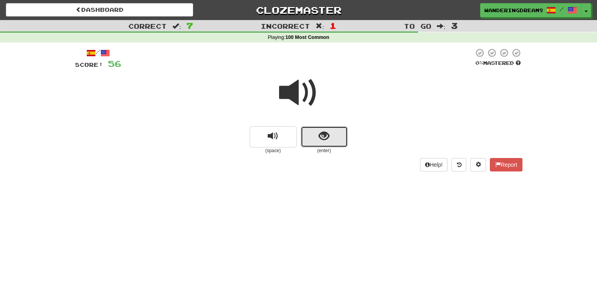
click at [319, 138] on span "show sentence" at bounding box center [324, 136] width 11 height 11
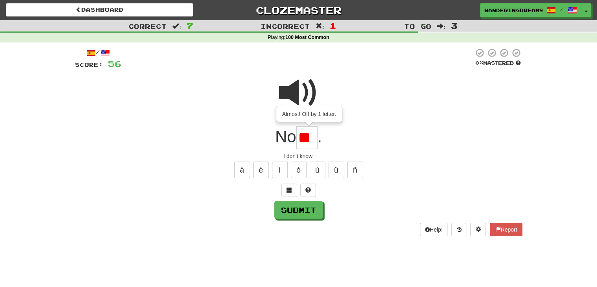
click at [314, 145] on input "**" at bounding box center [306, 137] width 21 height 23
click at [306, 187] on span at bounding box center [307, 189] width 5 height 5
type input "**"
click at [309, 206] on button "Submit" at bounding box center [299, 210] width 49 height 18
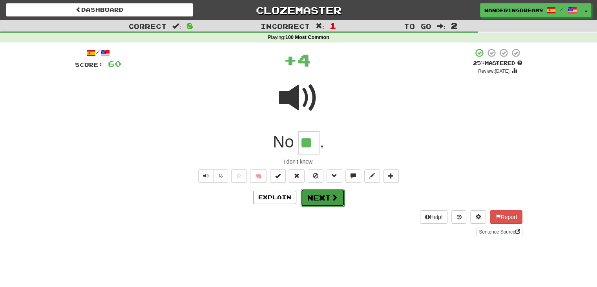
click at [338, 198] on button "Next" at bounding box center [323, 197] width 44 height 18
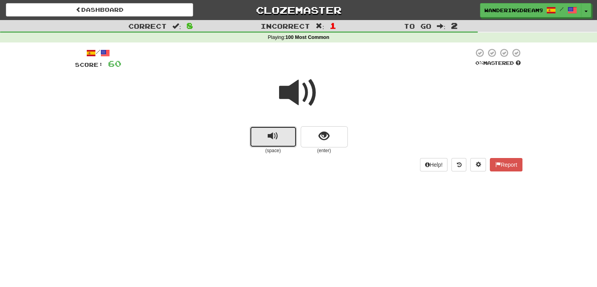
click at [284, 139] on button "replay audio" at bounding box center [273, 136] width 47 height 21
click at [319, 141] on span "show sentence" at bounding box center [324, 136] width 11 height 11
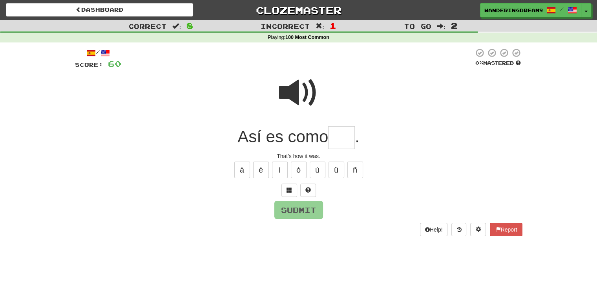
click at [295, 68] on div at bounding box center [297, 59] width 352 height 22
click at [295, 79] on span at bounding box center [298, 92] width 39 height 39
click at [314, 186] on button at bounding box center [308, 189] width 16 height 13
type input "***"
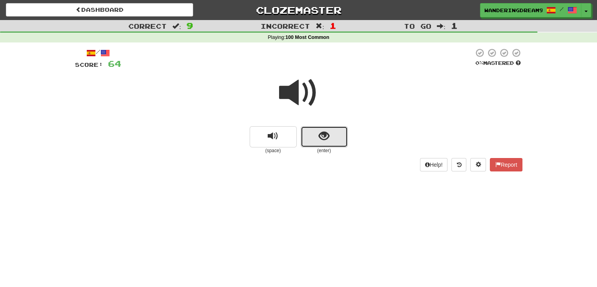
click at [338, 131] on button "show sentence" at bounding box center [324, 136] width 47 height 21
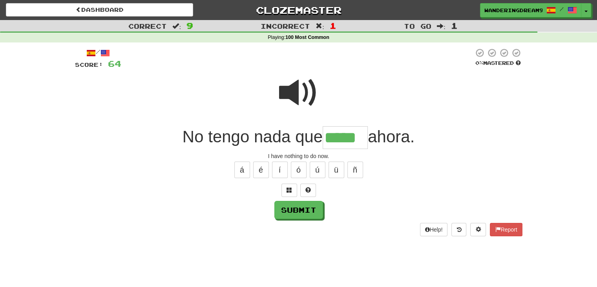
type input "*****"
click at [290, 105] on span at bounding box center [298, 92] width 39 height 39
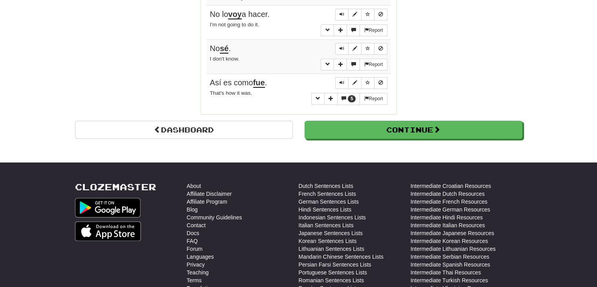
scroll to position [697, 0]
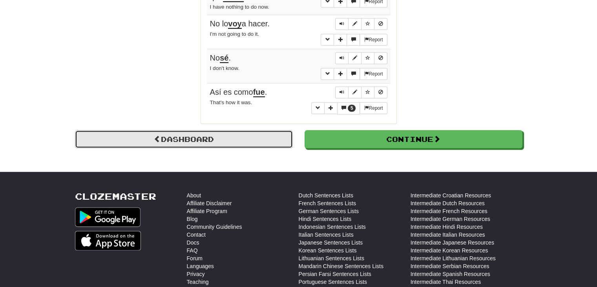
click at [259, 132] on link "Dashboard" at bounding box center [184, 139] width 218 height 18
